Goal: Use online tool/utility: Utilize a website feature to perform a specific function

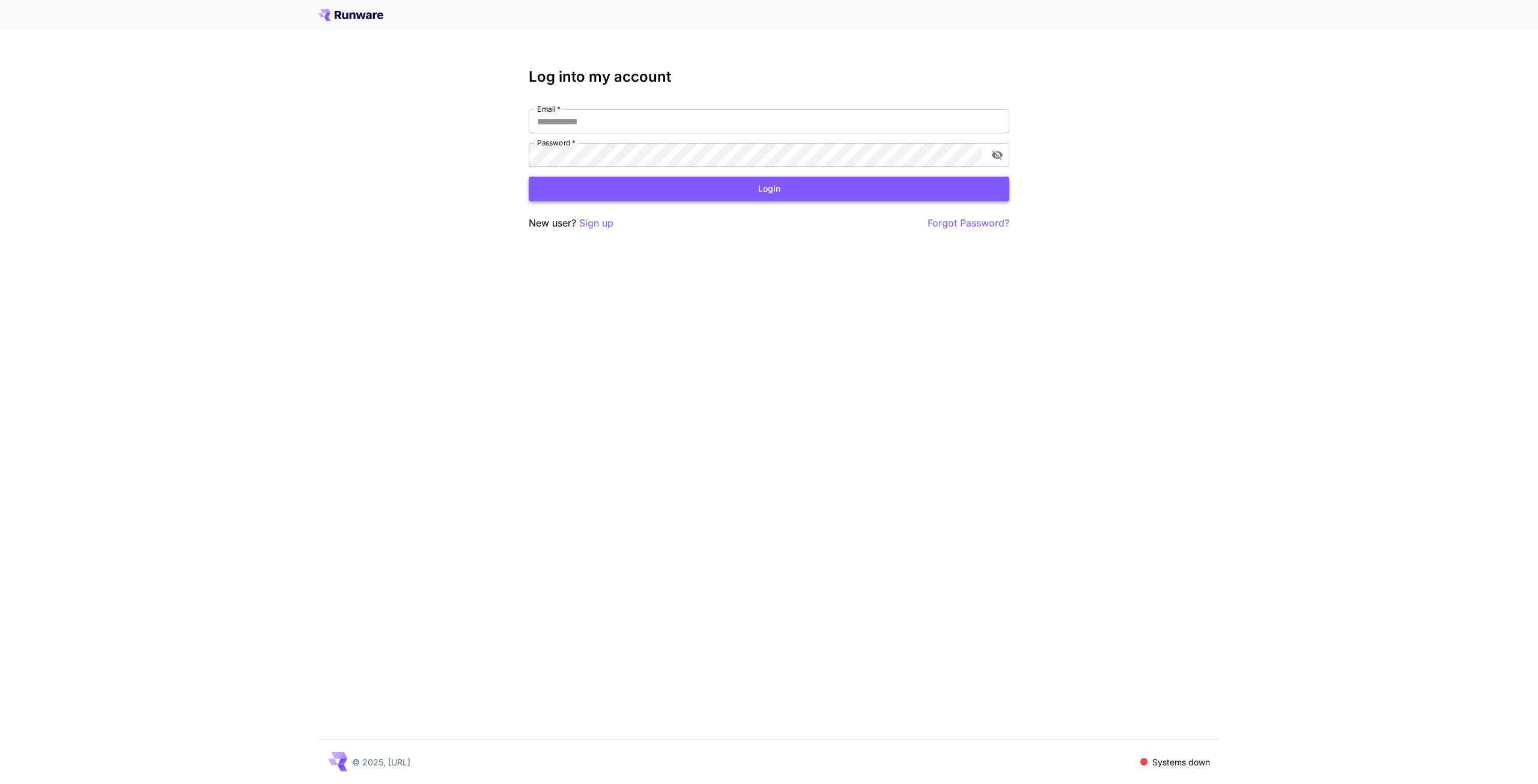
type input "**********"
click at [755, 194] on button "Login" at bounding box center [769, 189] width 481 height 25
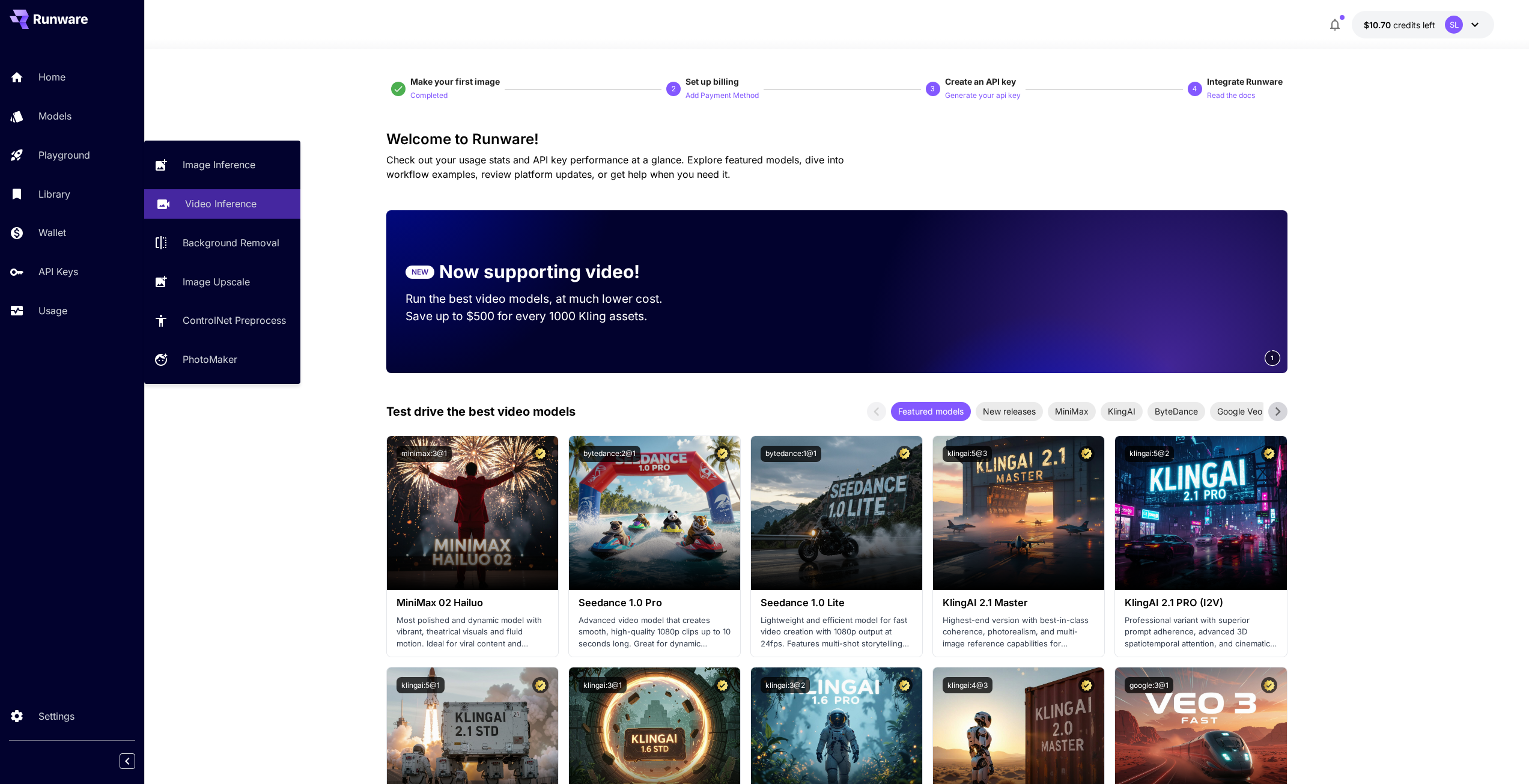
click at [212, 206] on p "Video Inference" at bounding box center [220, 204] width 72 height 14
